Goal: Book appointment/travel/reservation

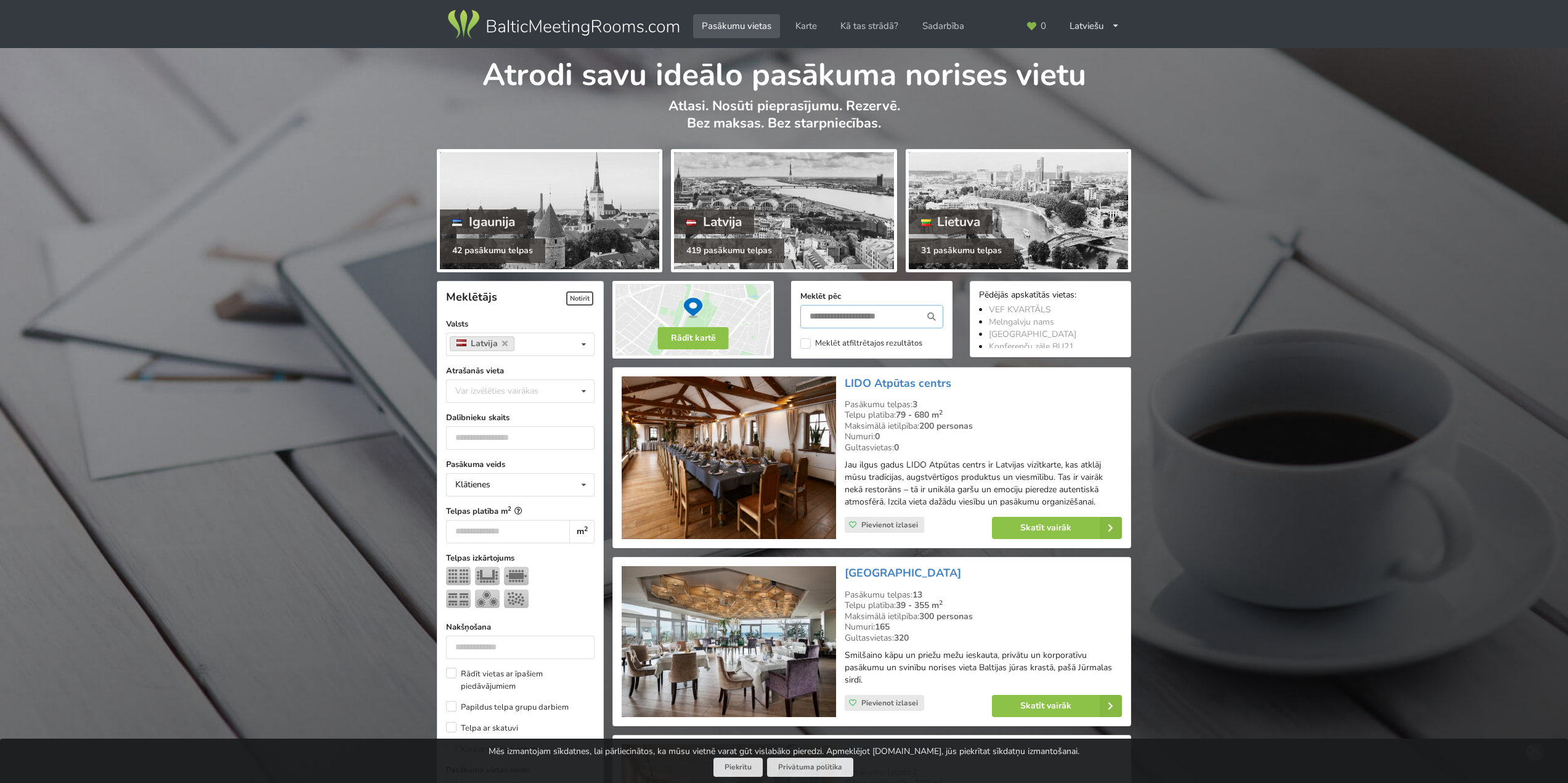
click at [832, 309] on input "text" at bounding box center [872, 317] width 143 height 23
type input "*******"
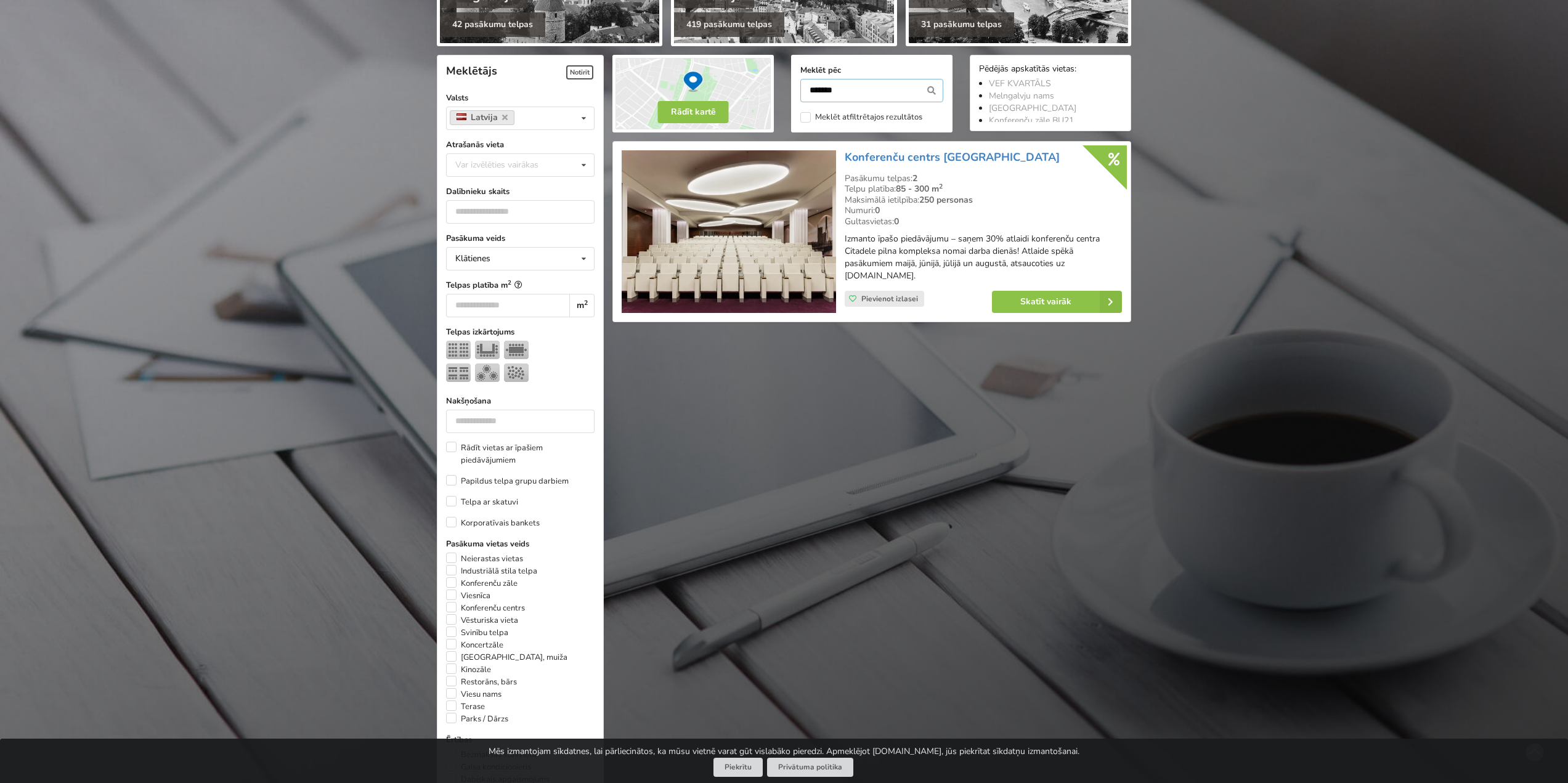
scroll to position [276, 0]
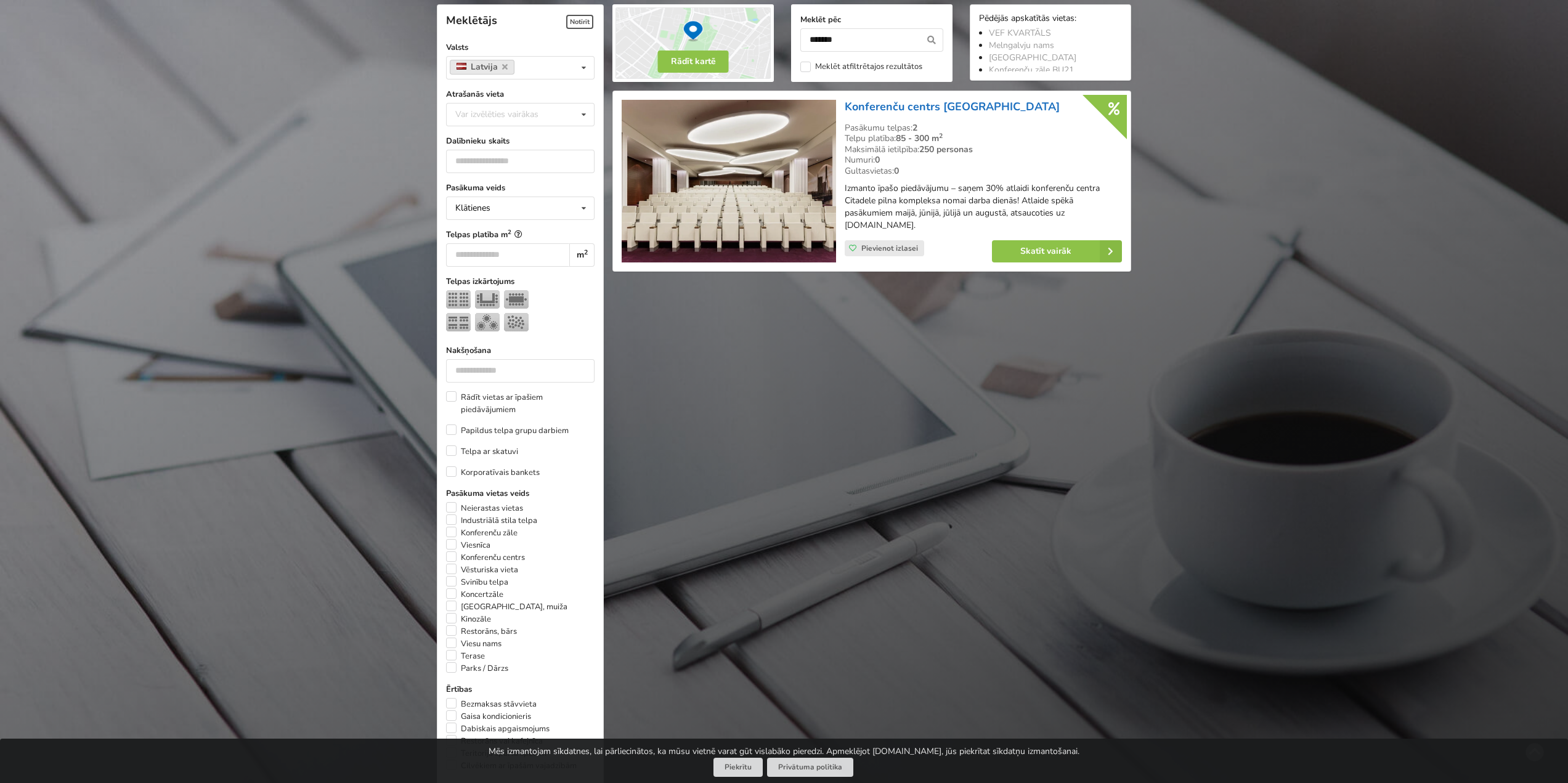
click at [942, 105] on link "Konferenču centrs [GEOGRAPHIC_DATA]" at bounding box center [953, 107] width 215 height 15
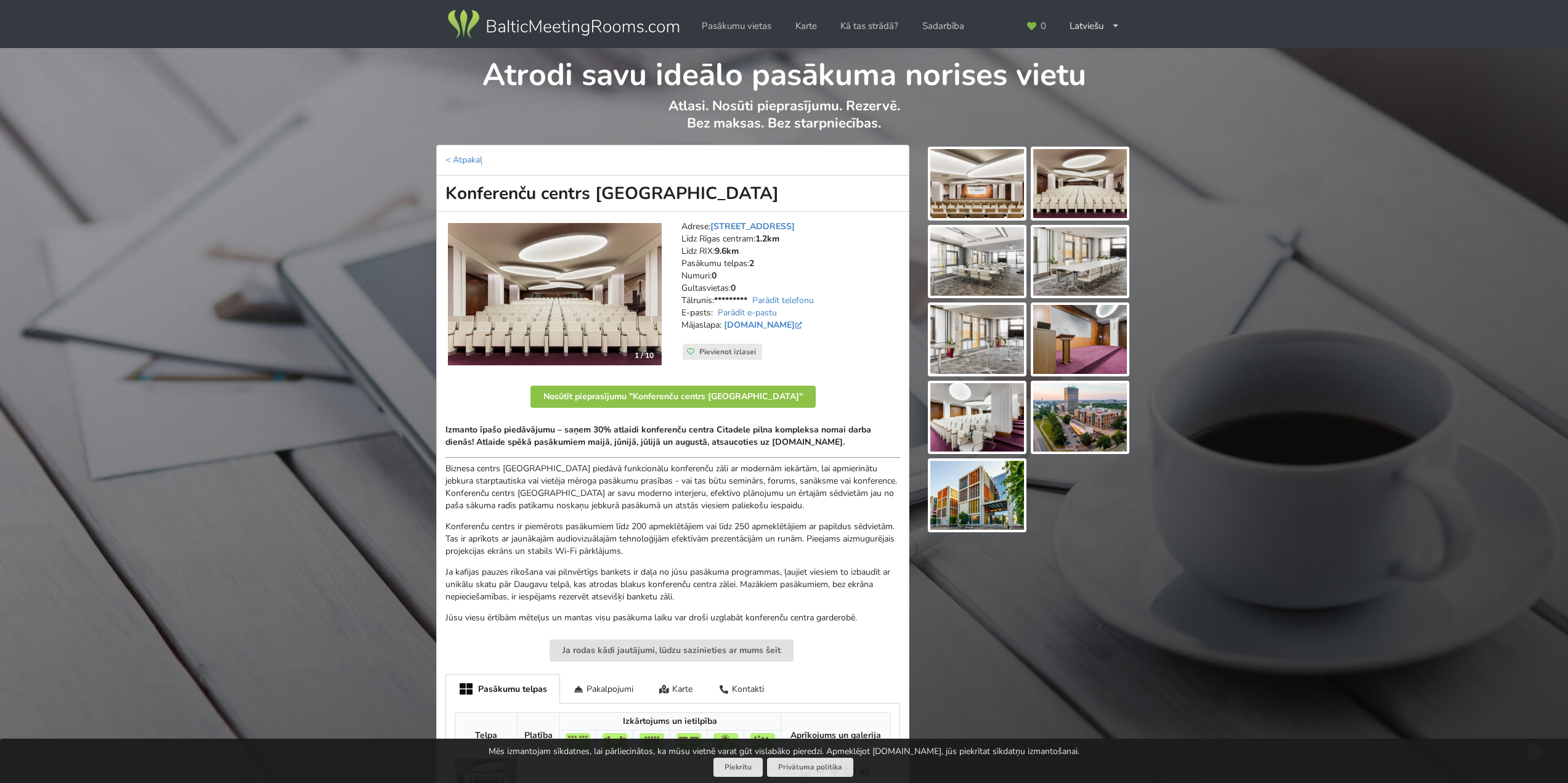
click at [992, 185] on img at bounding box center [977, 184] width 94 height 69
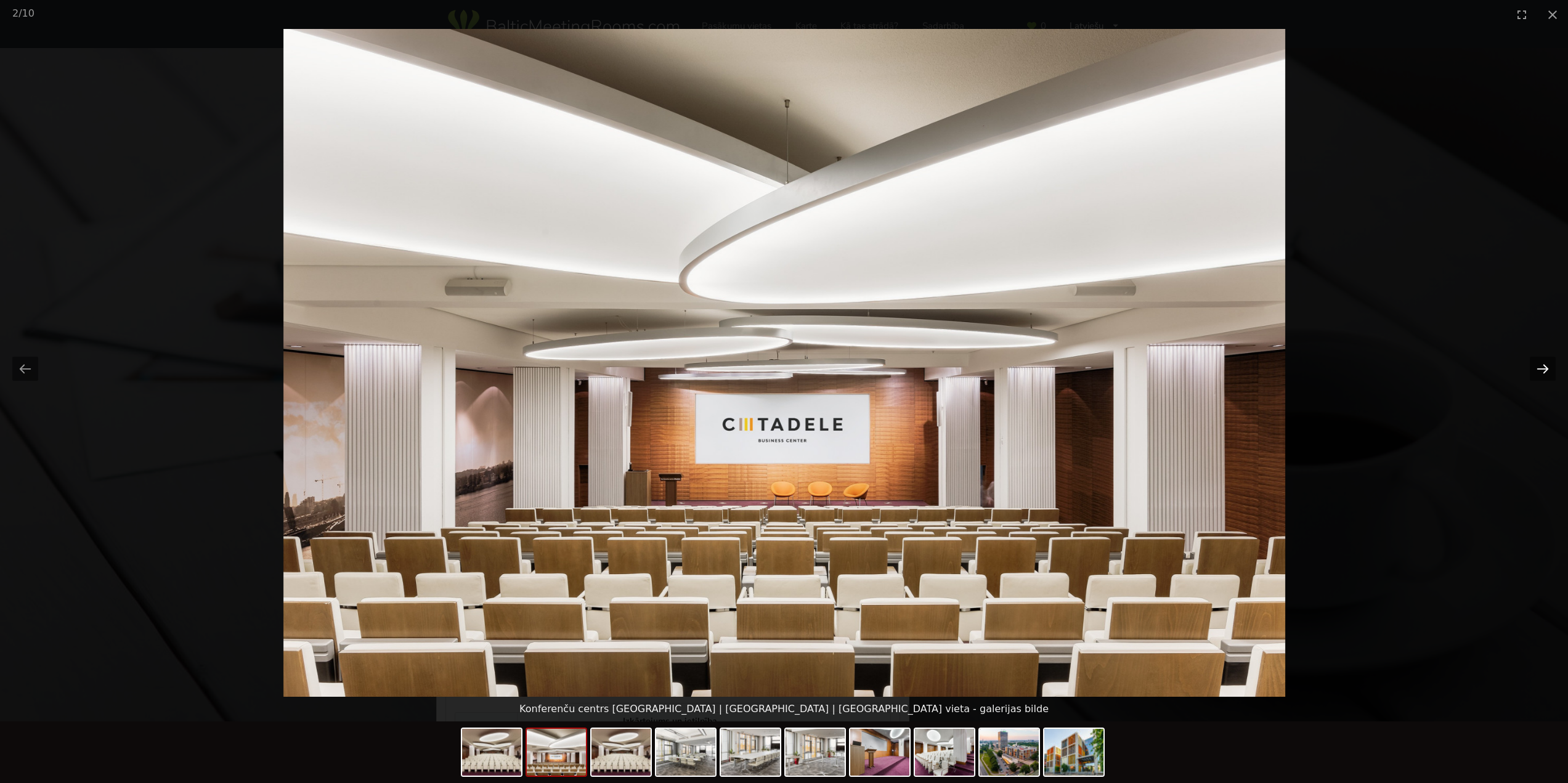
click at [1546, 373] on button "Next slide" at bounding box center [1543, 369] width 26 height 24
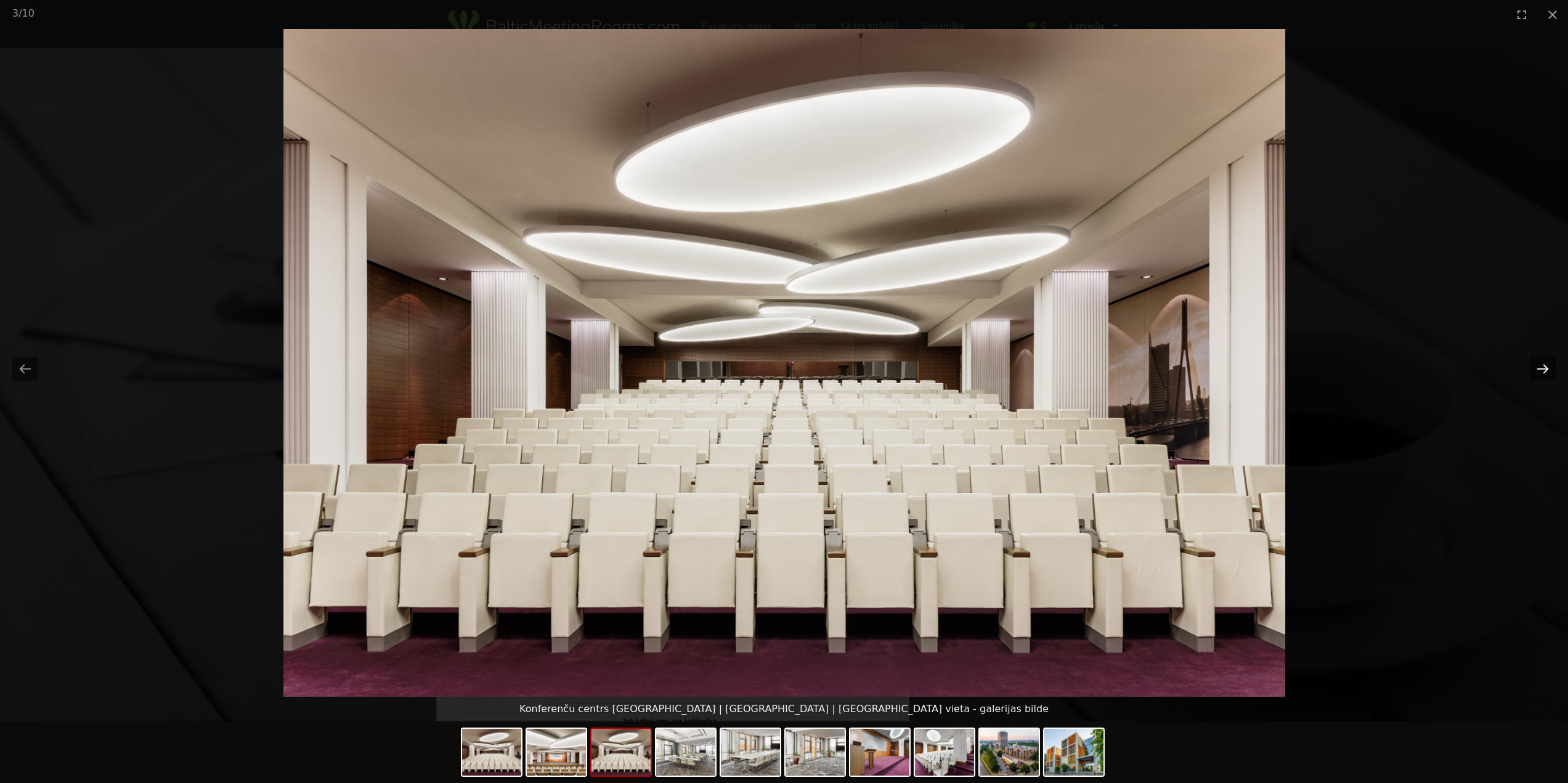
click at [1546, 373] on button "Next slide" at bounding box center [1543, 369] width 26 height 24
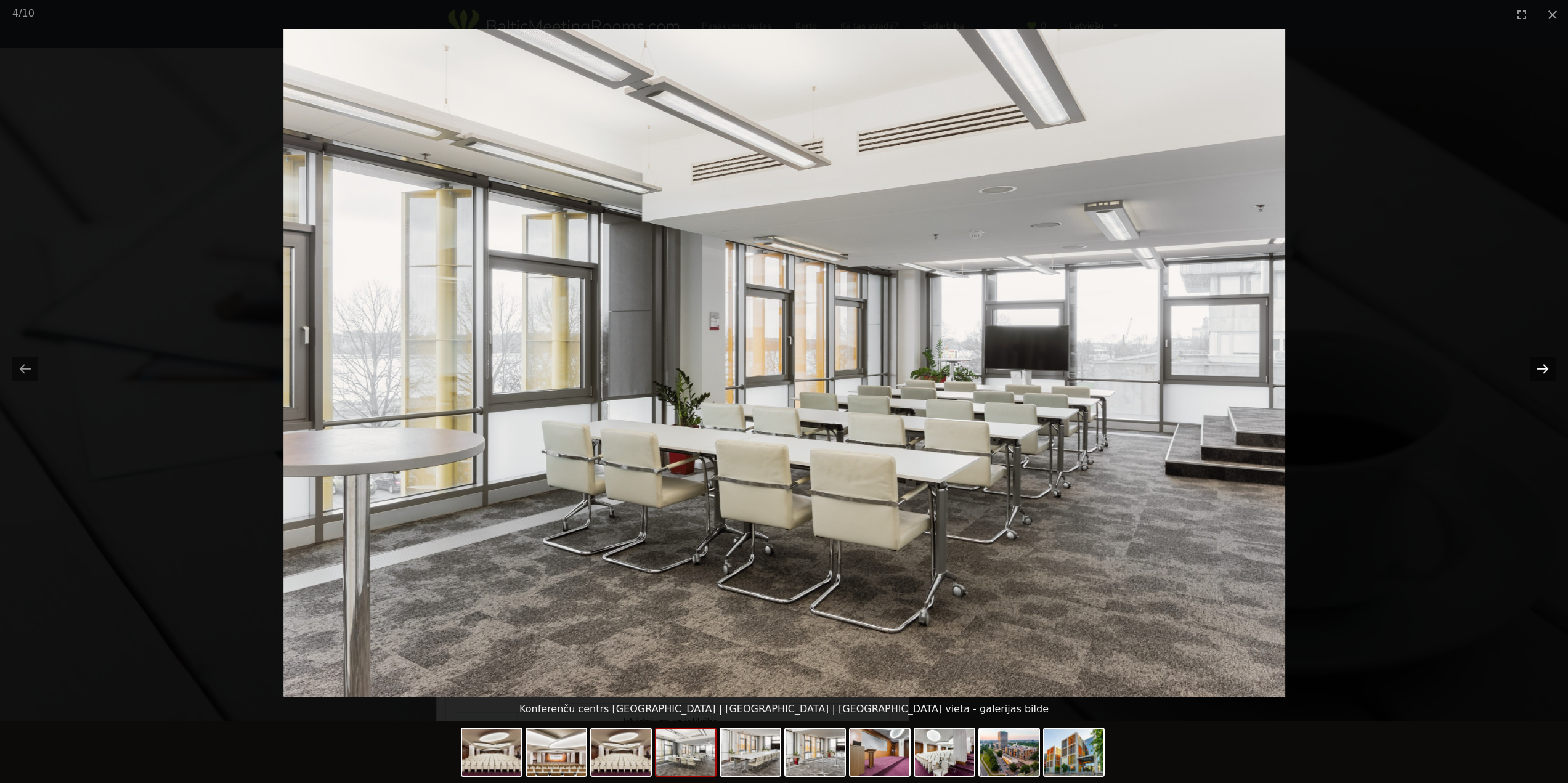
click at [1546, 373] on button "Next slide" at bounding box center [1543, 369] width 26 height 24
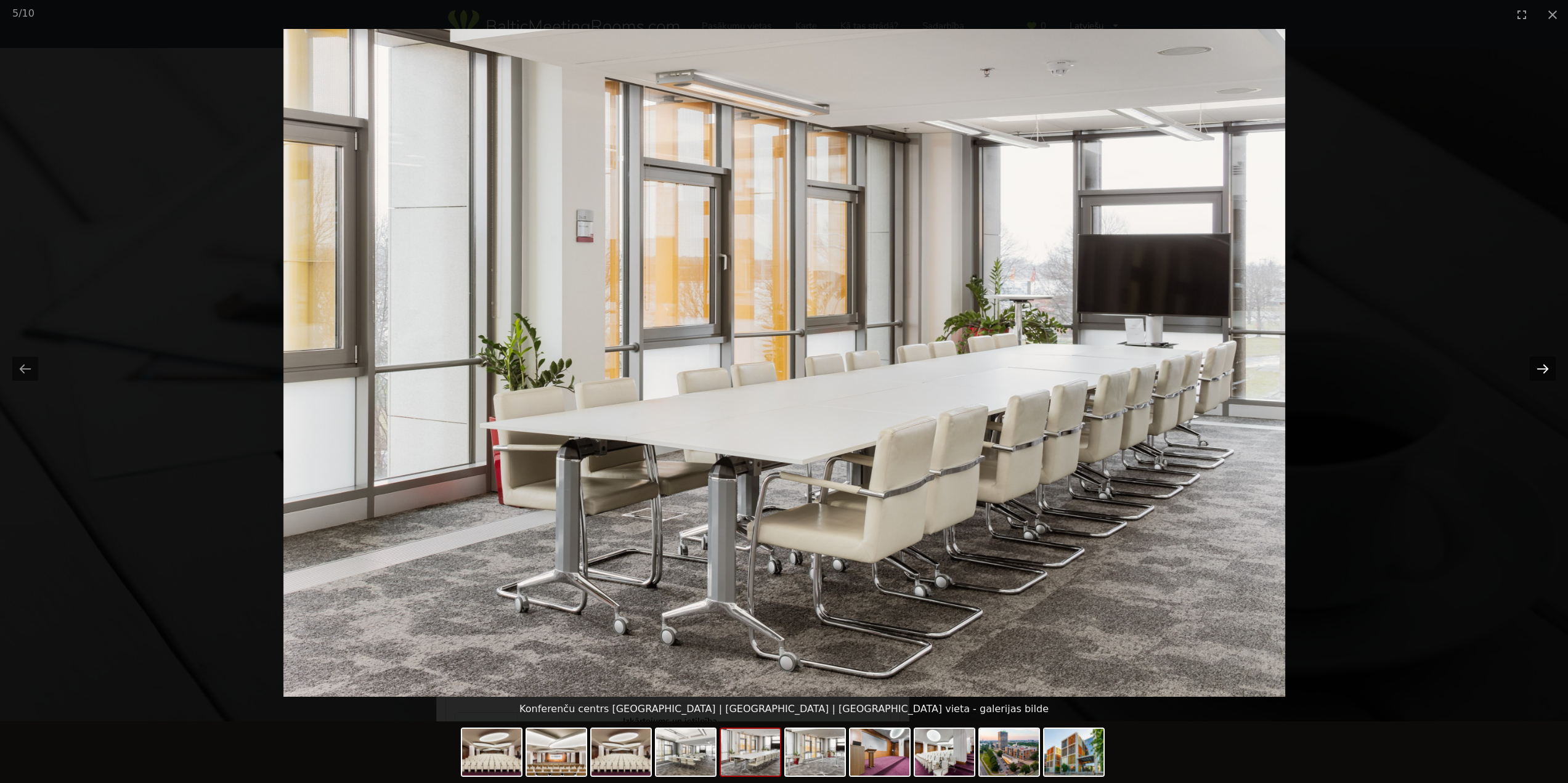
click at [1546, 373] on button "Next slide" at bounding box center [1543, 369] width 26 height 24
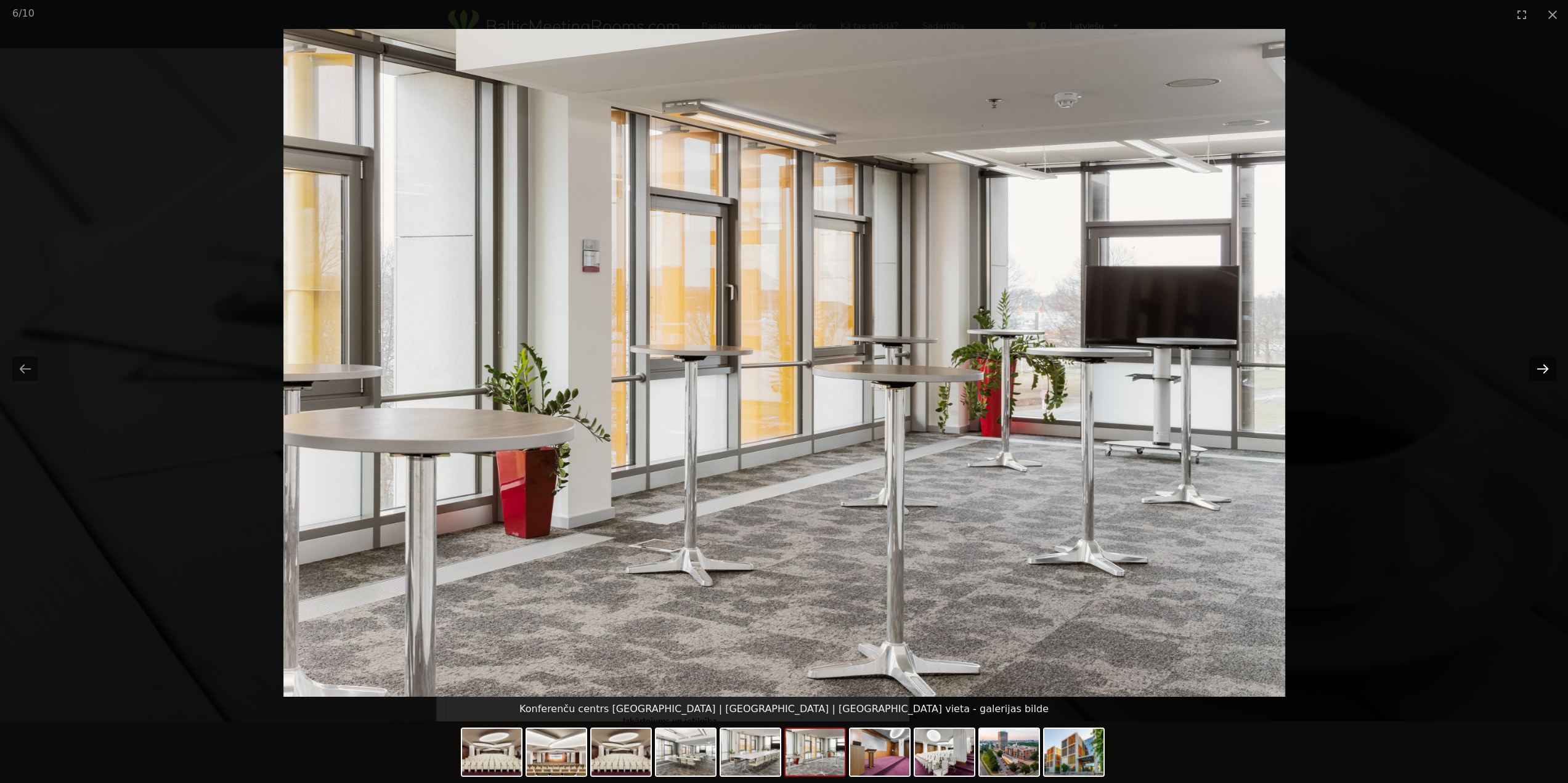
click at [1546, 373] on button "Next slide" at bounding box center [1543, 369] width 26 height 24
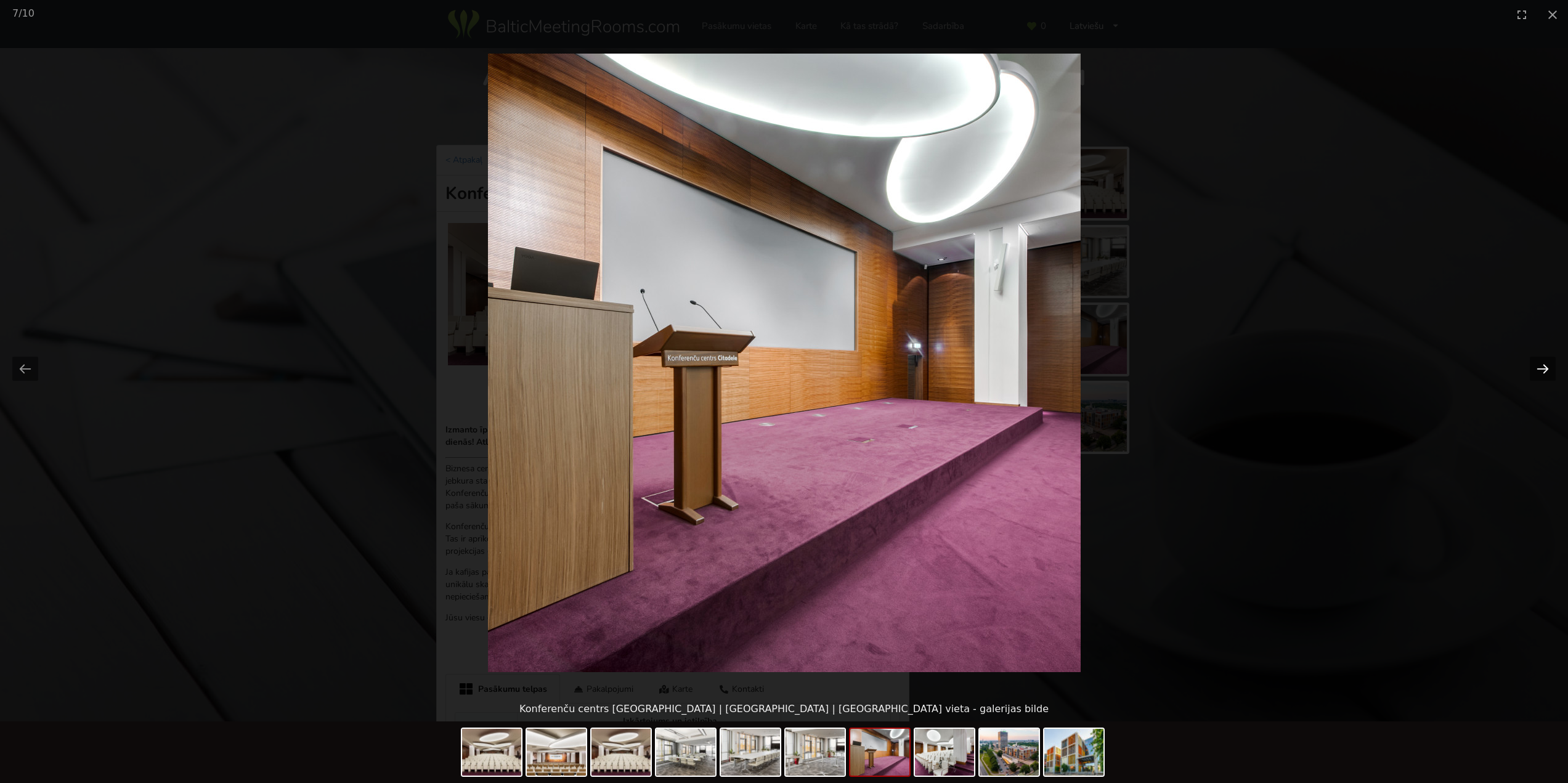
click at [1546, 373] on button "Next slide" at bounding box center [1543, 369] width 26 height 24
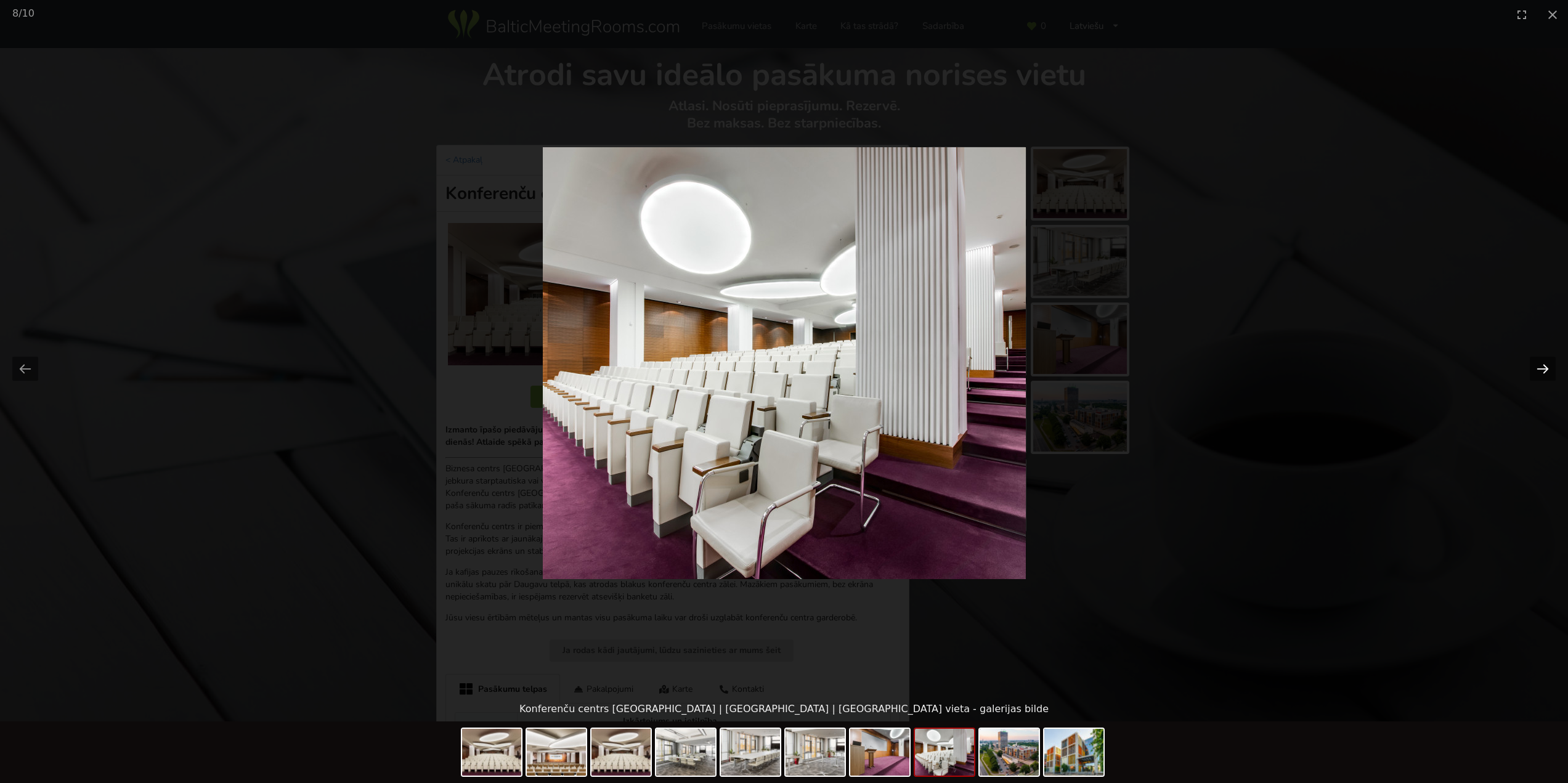
click at [1546, 373] on button "Next slide" at bounding box center [1543, 369] width 26 height 24
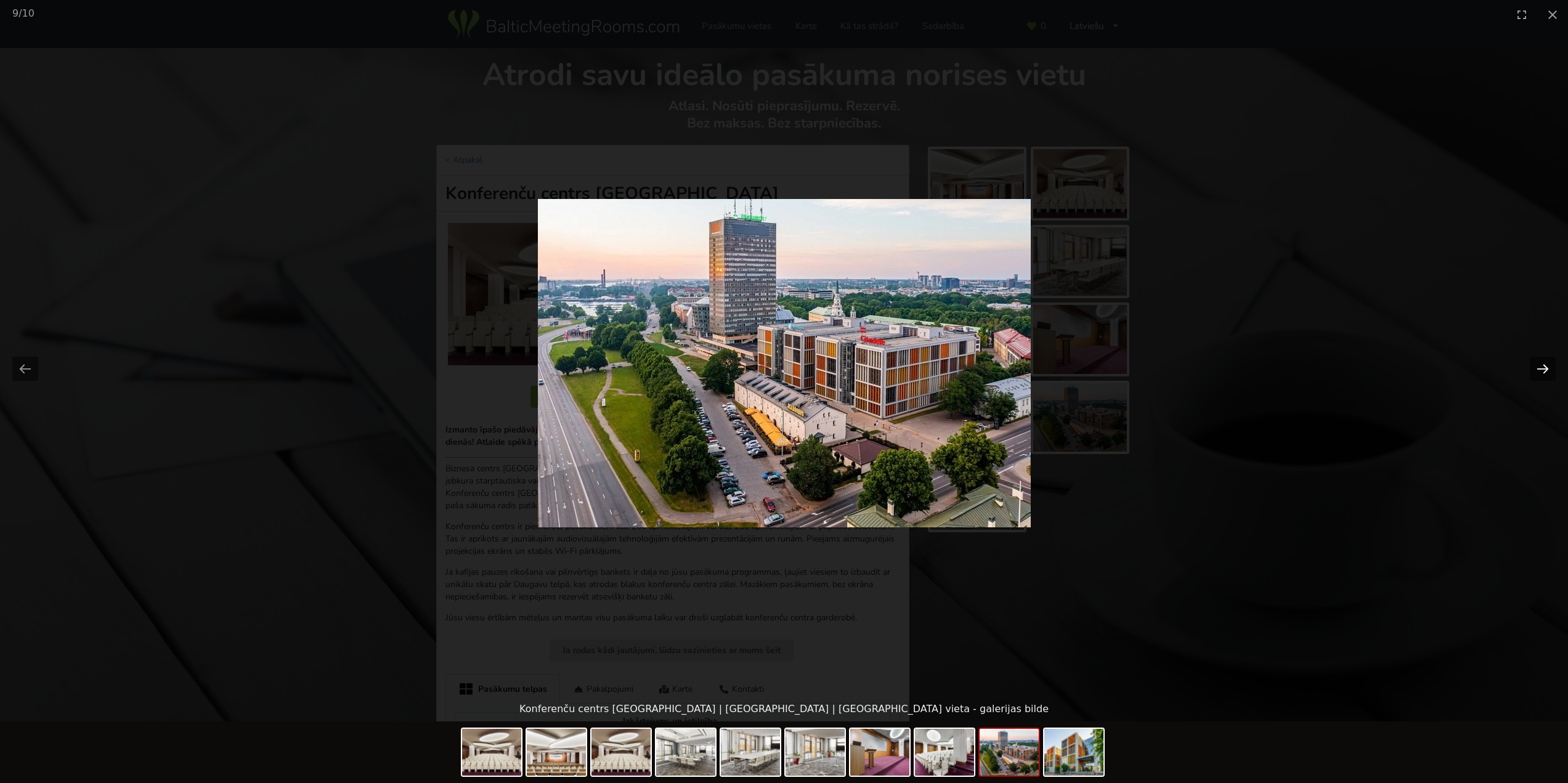
click at [1546, 373] on button "Next slide" at bounding box center [1543, 369] width 26 height 24
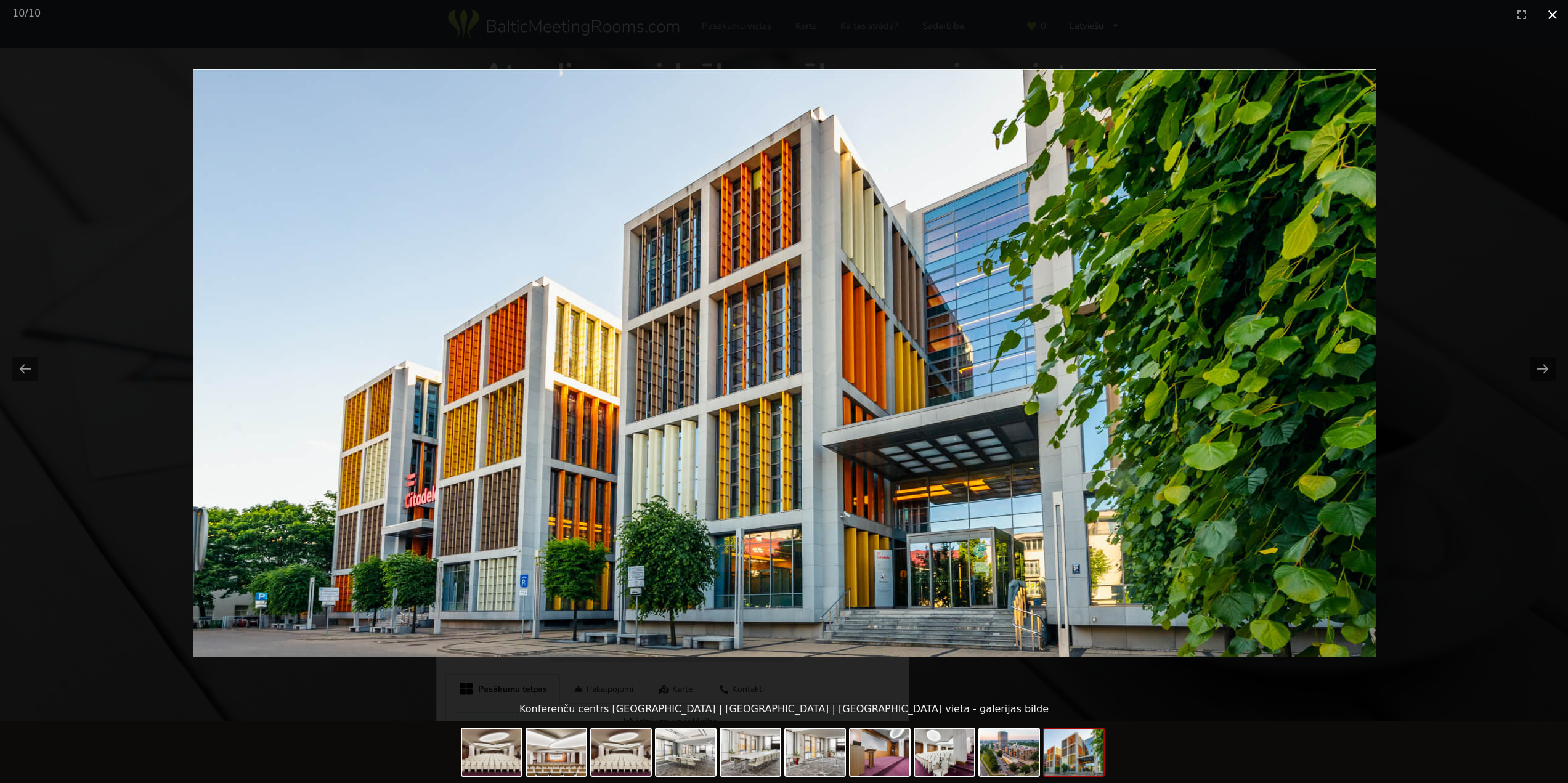
click at [1549, 15] on button "Close gallery" at bounding box center [1552, 14] width 31 height 29
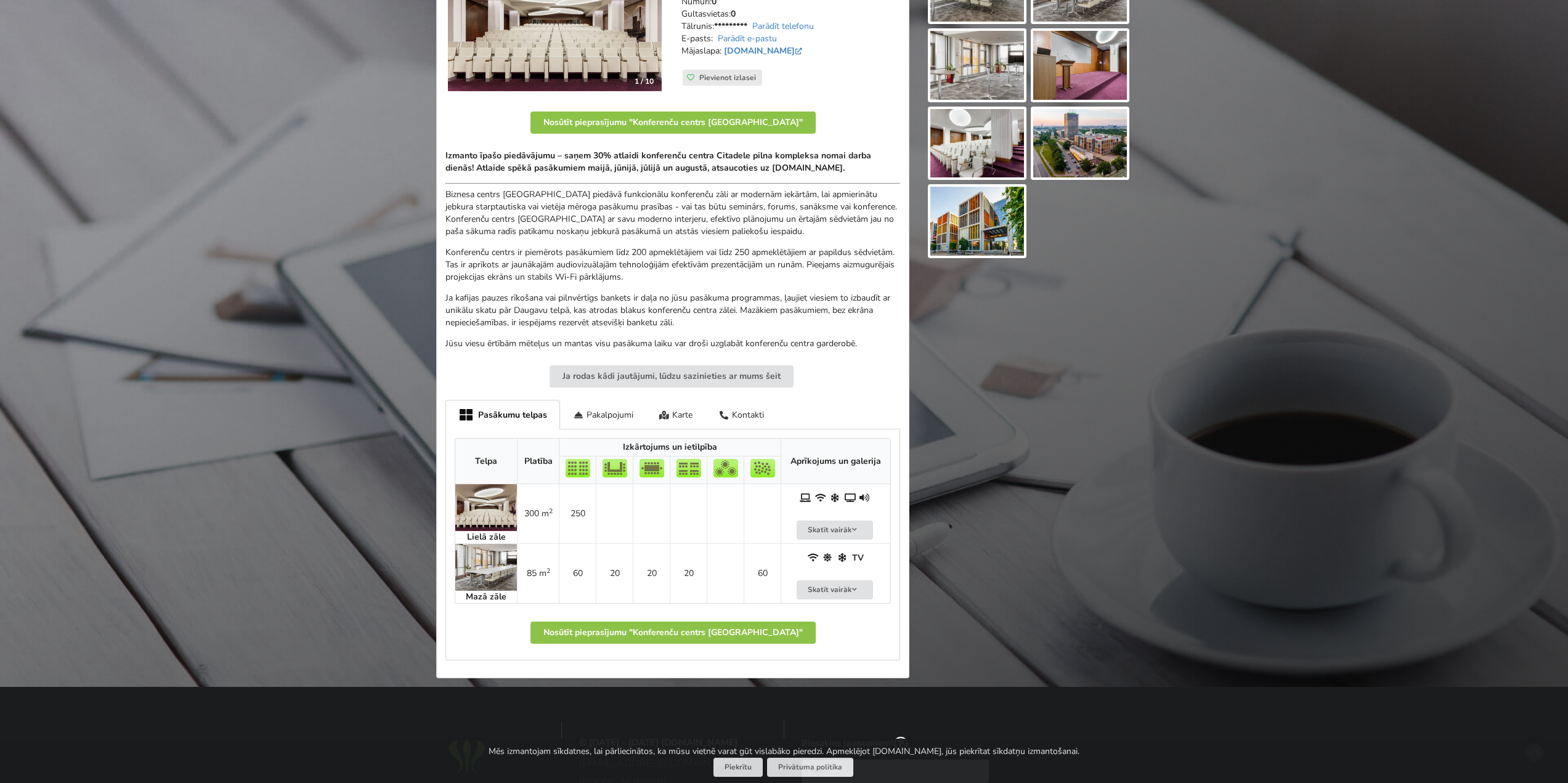
scroll to position [185, 0]
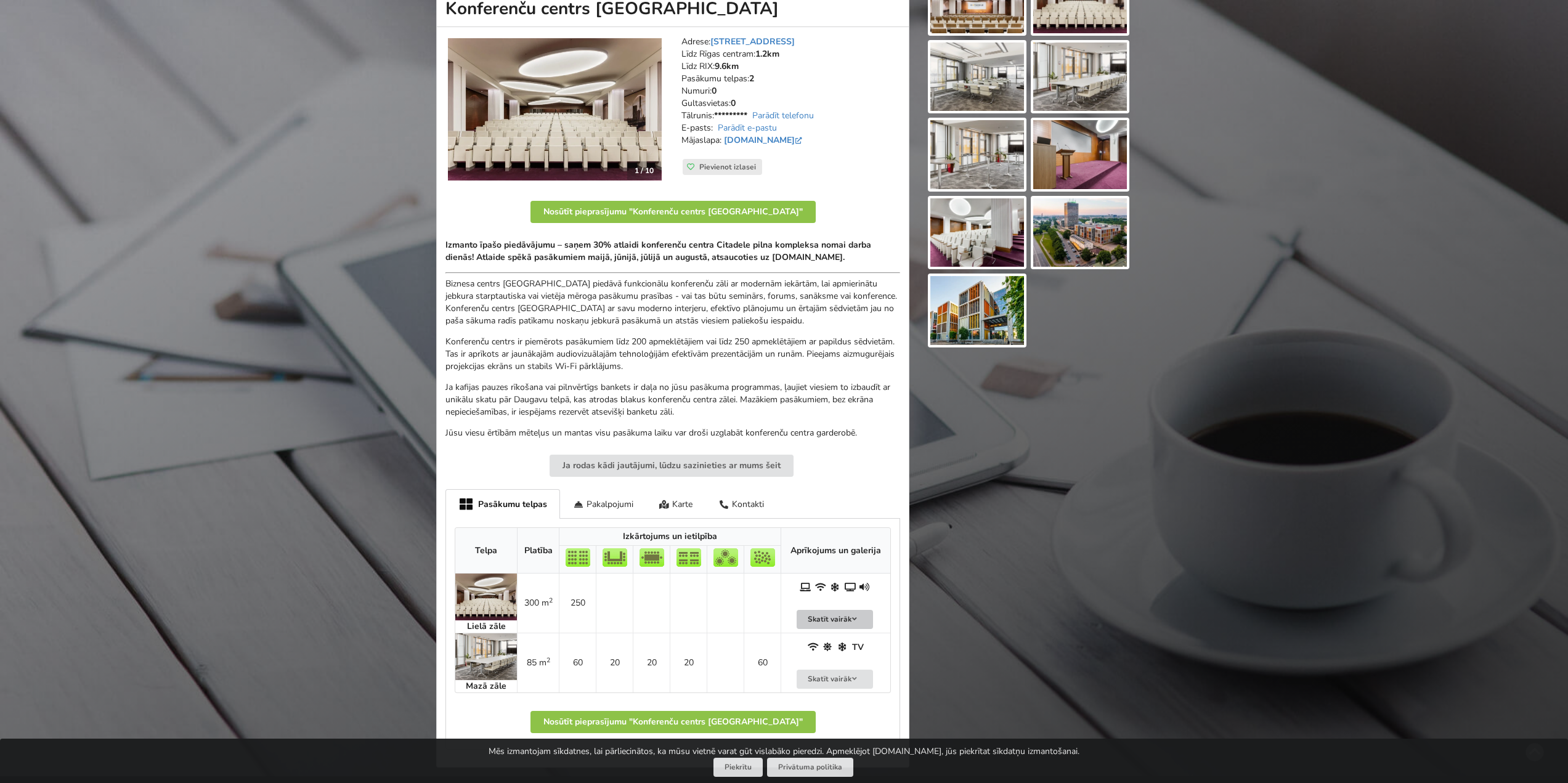
click at [838, 621] on button "Skatīt vairāk" at bounding box center [836, 619] width 77 height 19
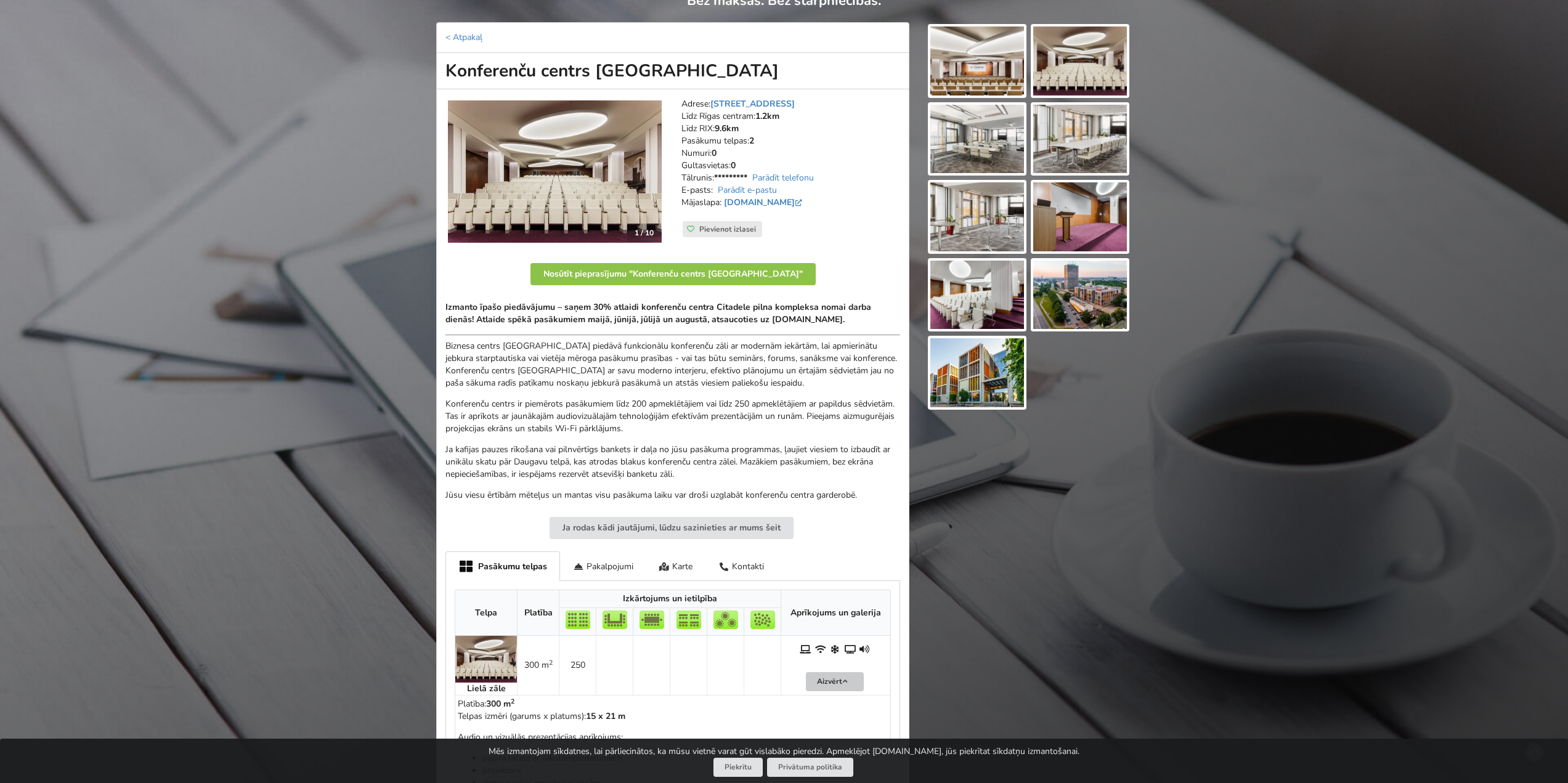
scroll to position [0, 0]
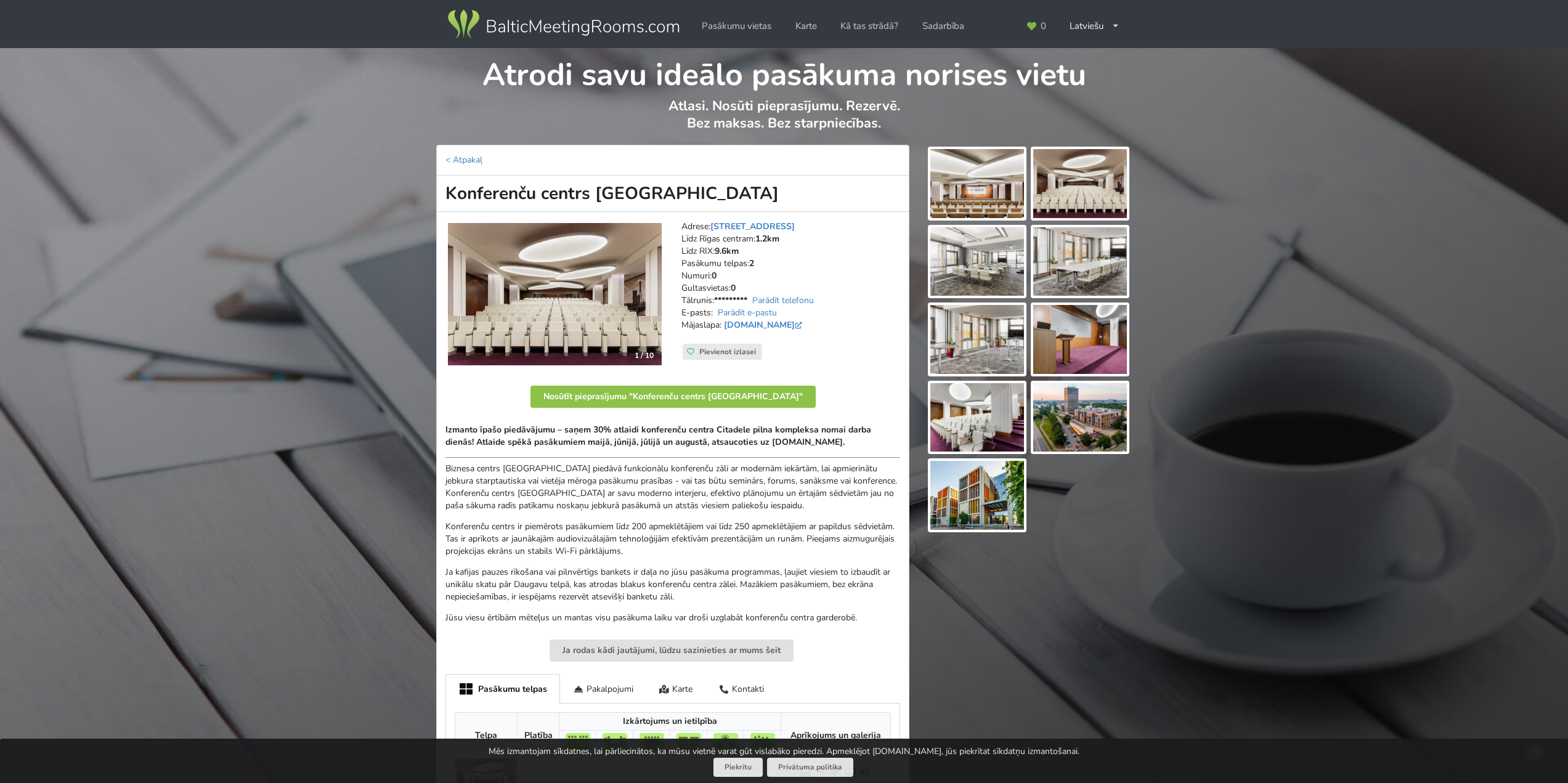
click at [593, 33] on img at bounding box center [564, 24] width 236 height 35
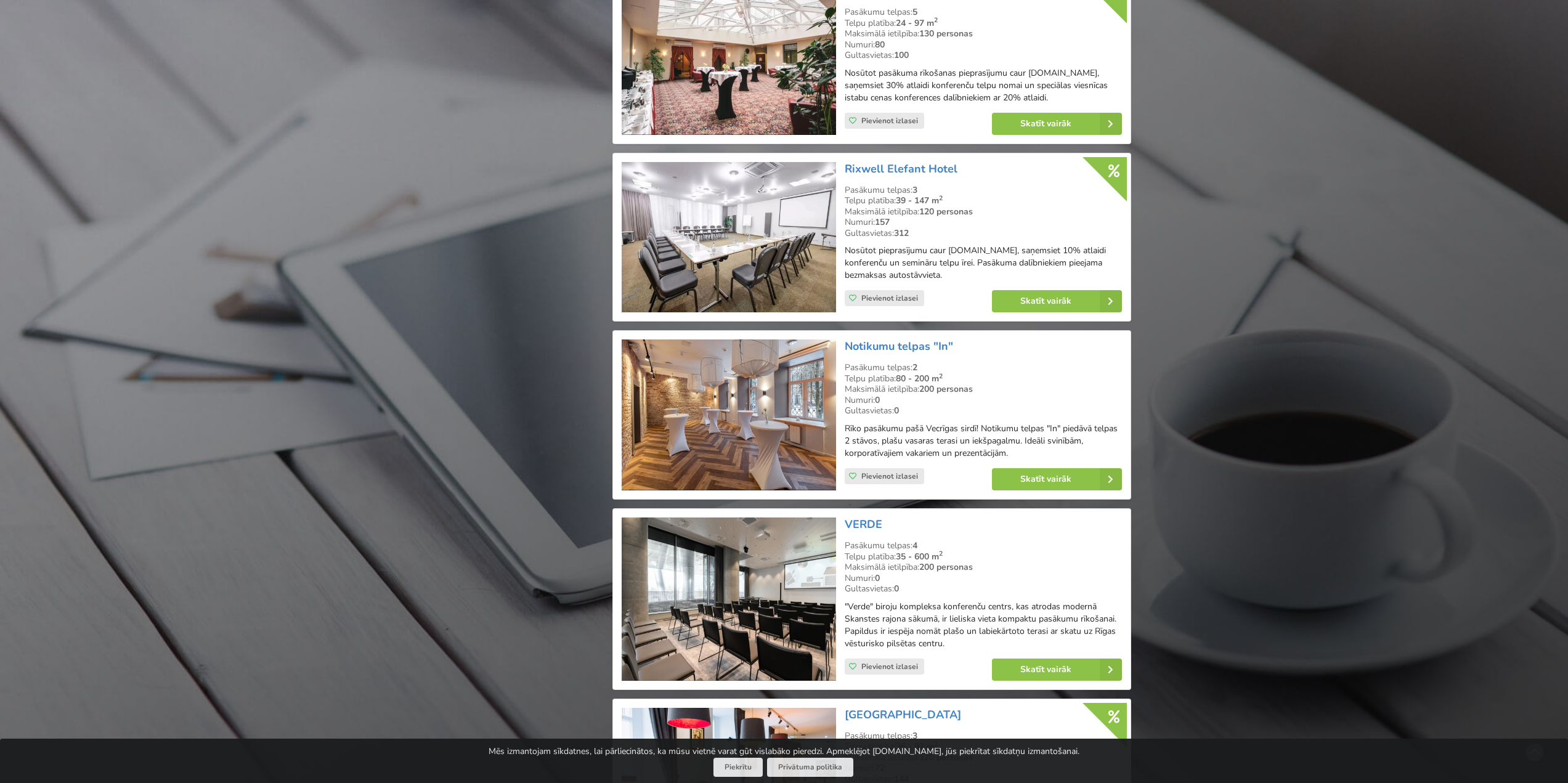
scroll to position [1602, 0]
